Goal: Information Seeking & Learning: Learn about a topic

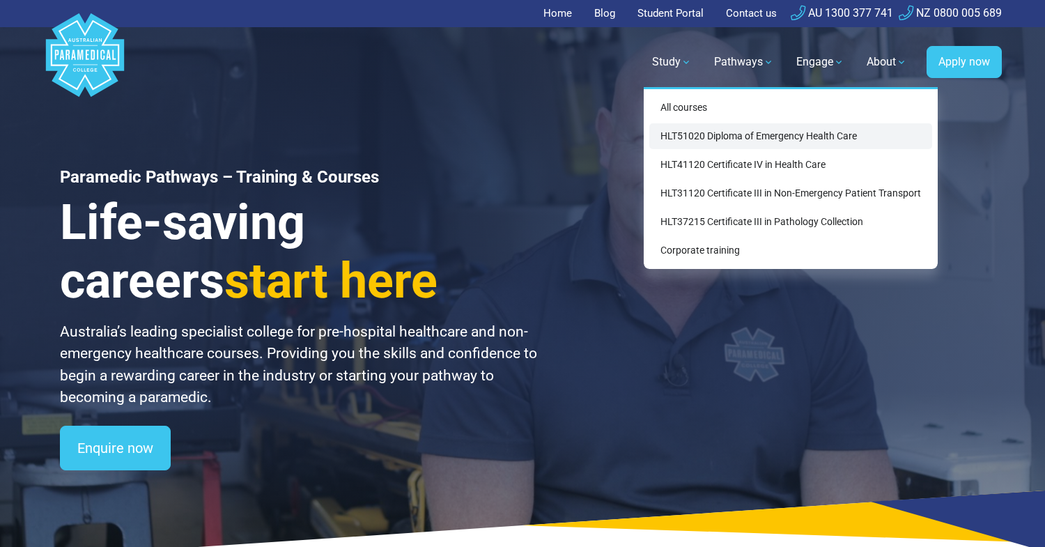
click at [675, 136] on link "HLT51020 Diploma of Emergency Health Care" at bounding box center [790, 136] width 283 height 26
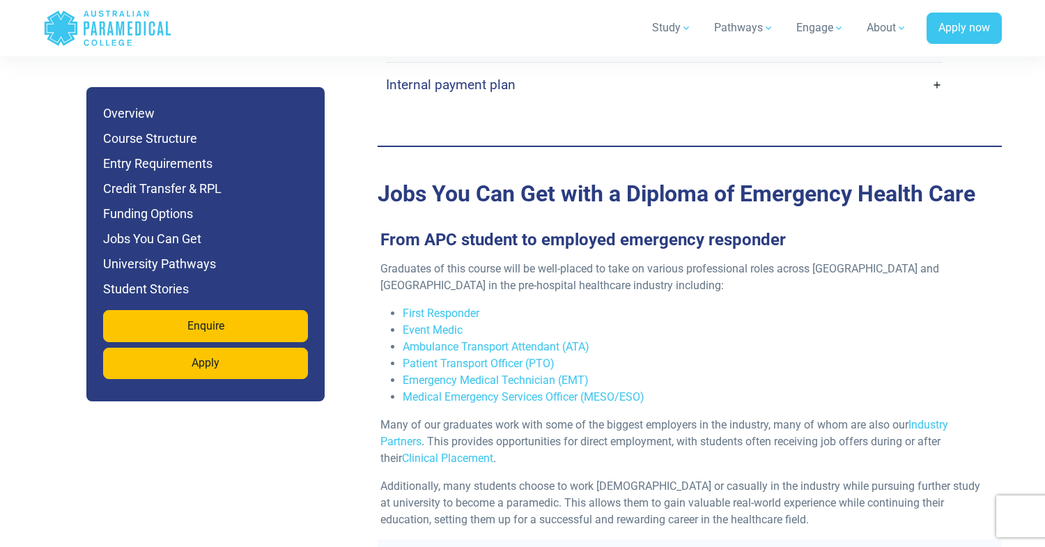
scroll to position [4494, 0]
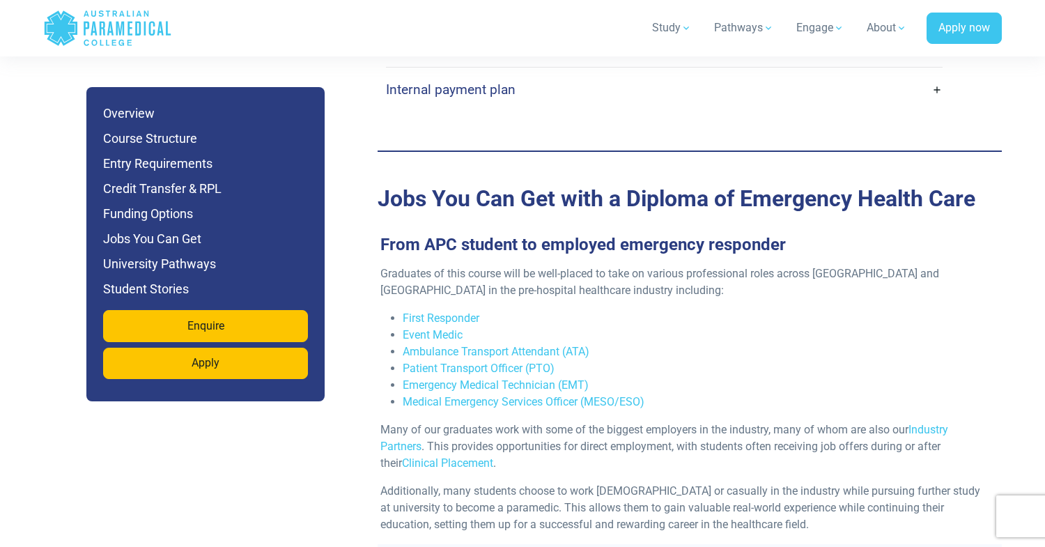
click at [572, 265] on p "Graduates of this course will be well-placed to take on various professional ro…" at bounding box center [683, 281] width 607 height 33
click at [579, 265] on p "Graduates of this course will be well-placed to take on various professional ro…" at bounding box center [683, 281] width 607 height 33
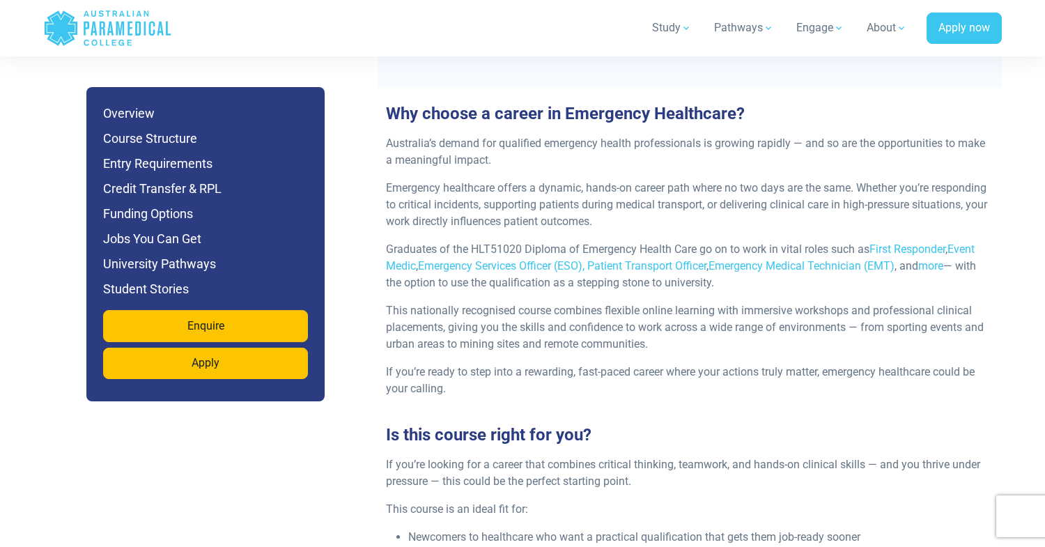
scroll to position [1531, 0]
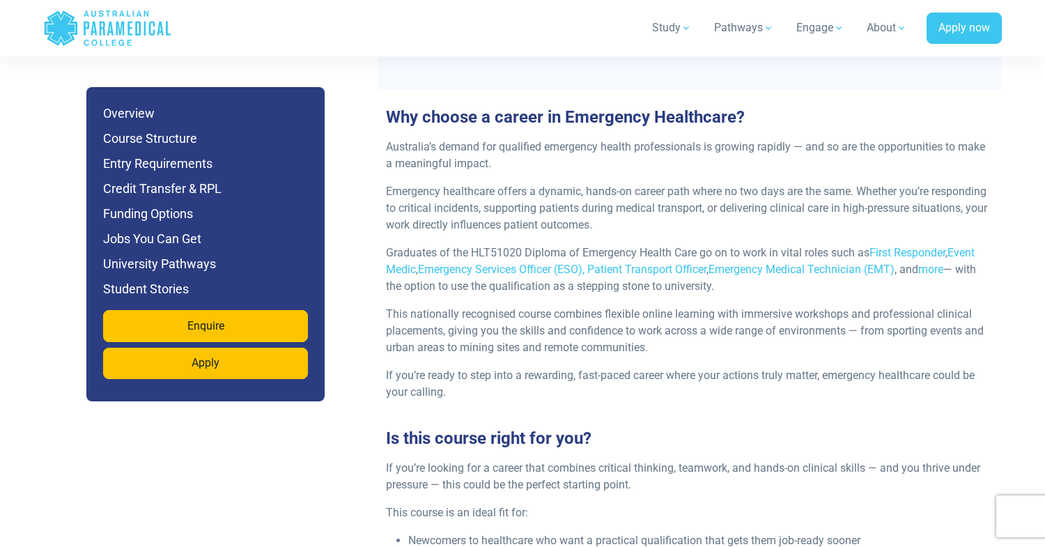
click at [568, 367] on p "If you’re ready to step into a rewarding, fast-paced career where your actions …" at bounding box center [689, 383] width 607 height 33
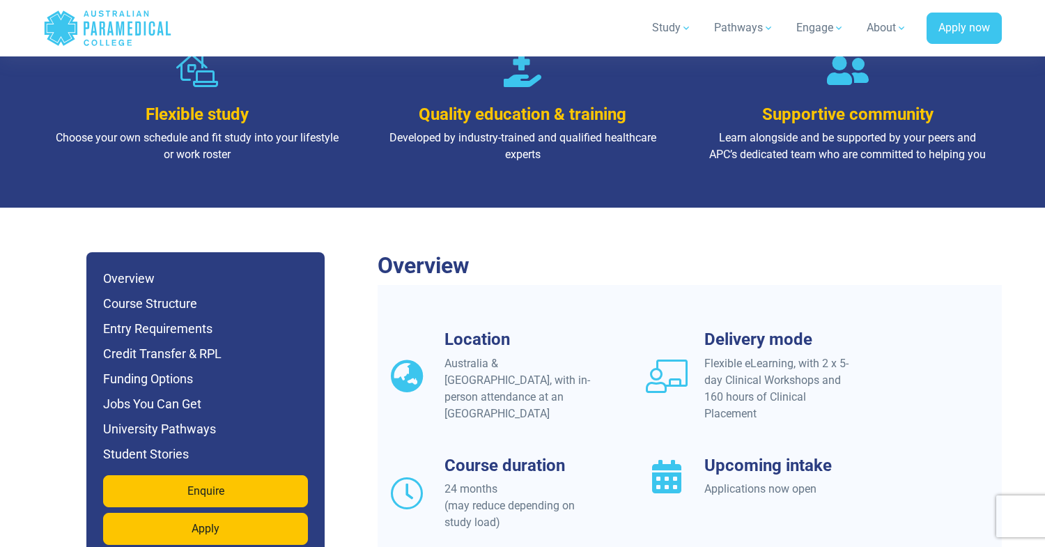
scroll to position [1041, 0]
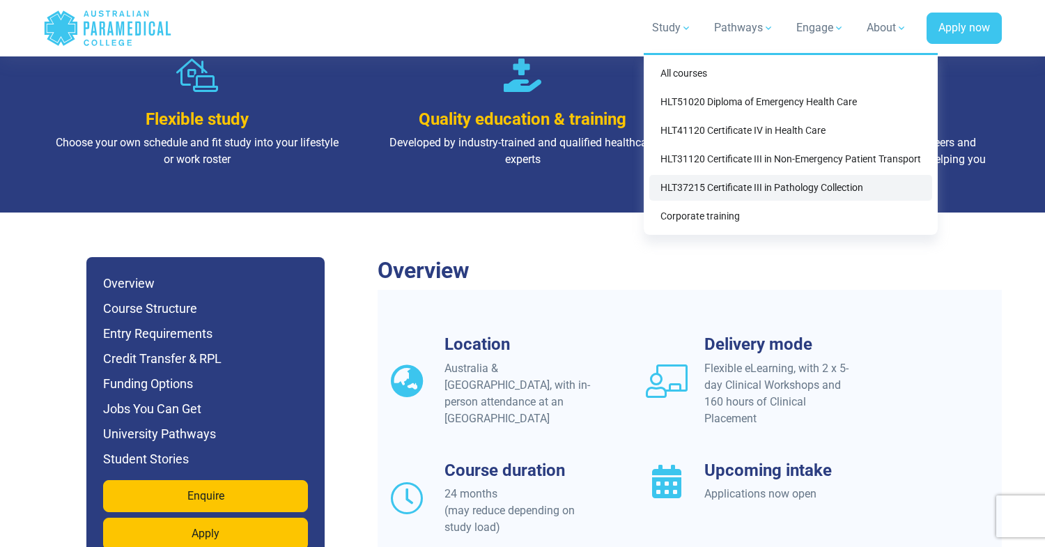
click at [740, 192] on link "HLT37215 Certificate III in Pathology Collection" at bounding box center [790, 188] width 283 height 26
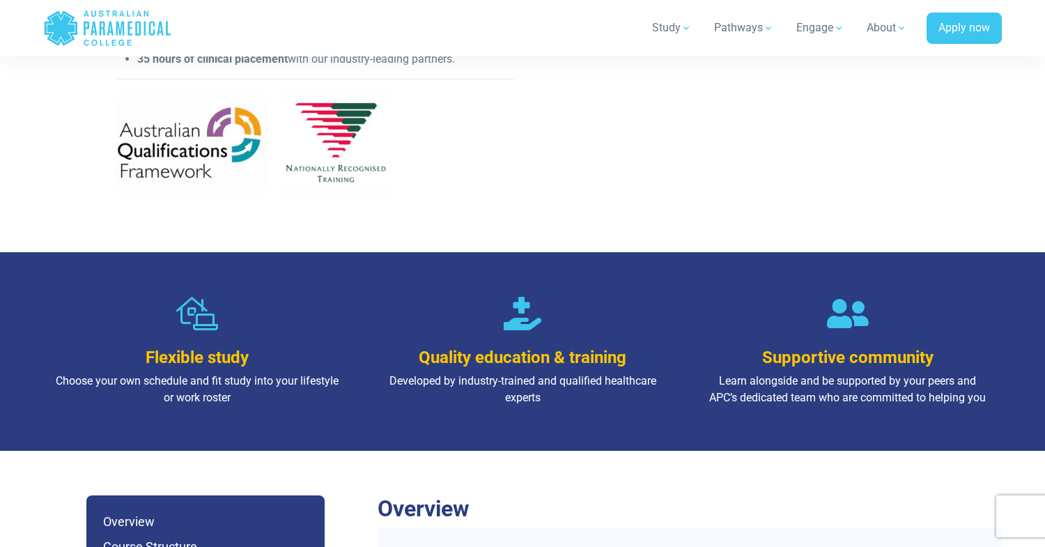
scroll to position [310, 0]
